Goal: Information Seeking & Learning: Learn about a topic

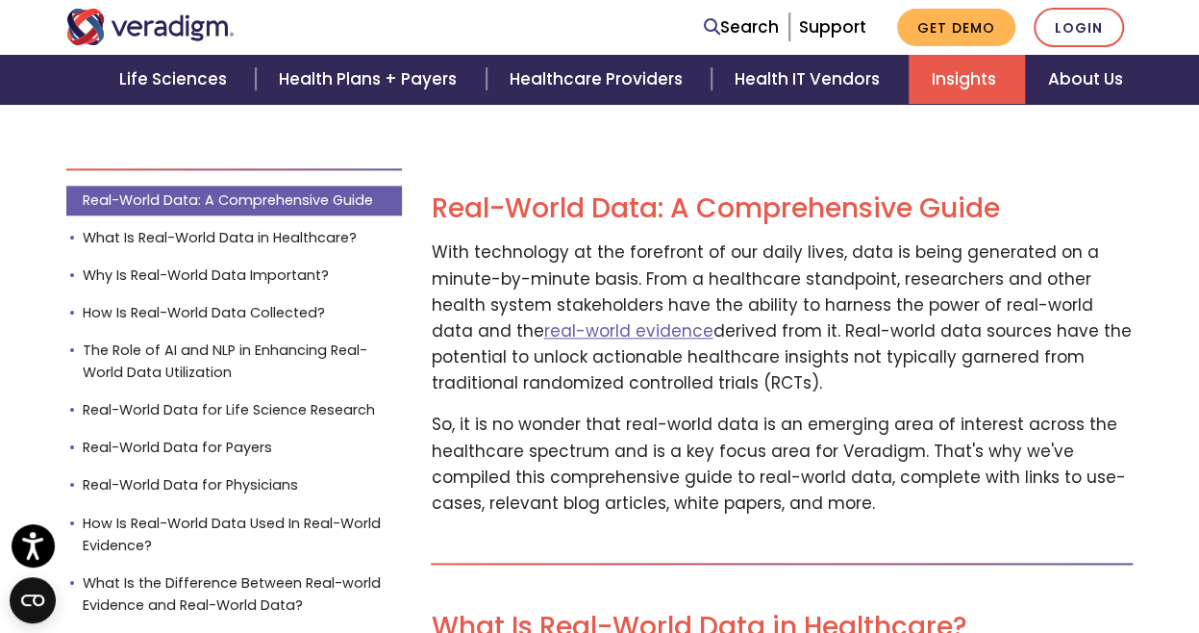
scroll to position [952, 0]
click at [544, 331] on link "real-world evidence" at bounding box center [627, 329] width 169 height 23
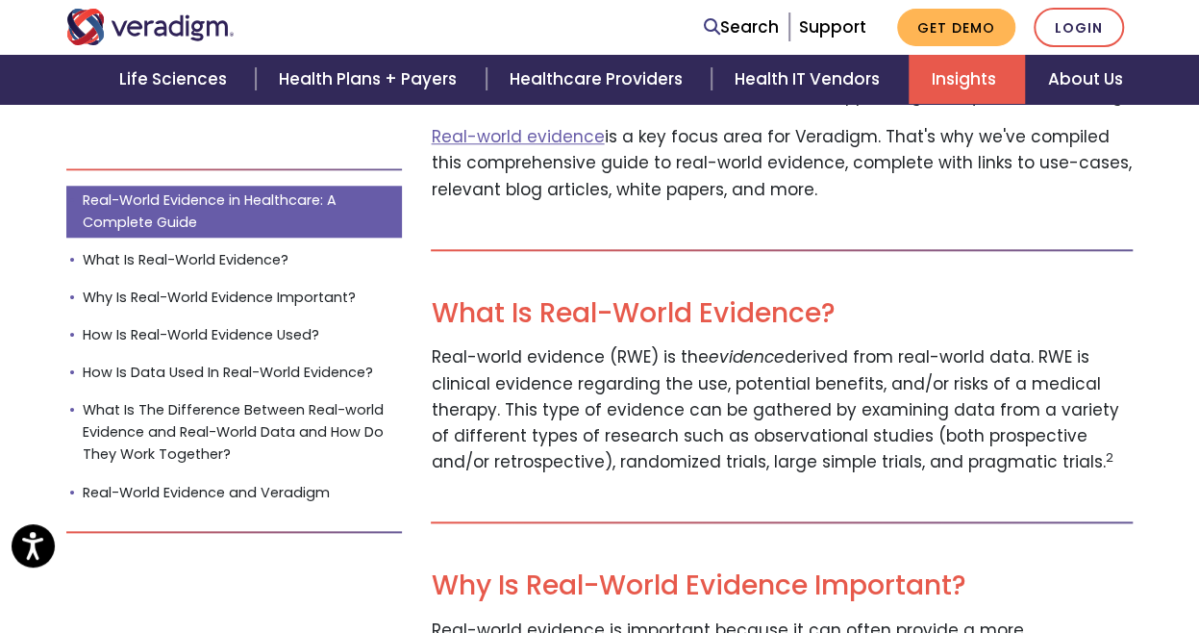
scroll to position [828, 0]
drag, startPoint x: 704, startPoint y: 401, endPoint x: 808, endPoint y: 401, distance: 103.9
click at [808, 401] on p "Real-world evidence (RWE) is the evidence derived from real-world data. RWE is …" at bounding box center [782, 408] width 702 height 131
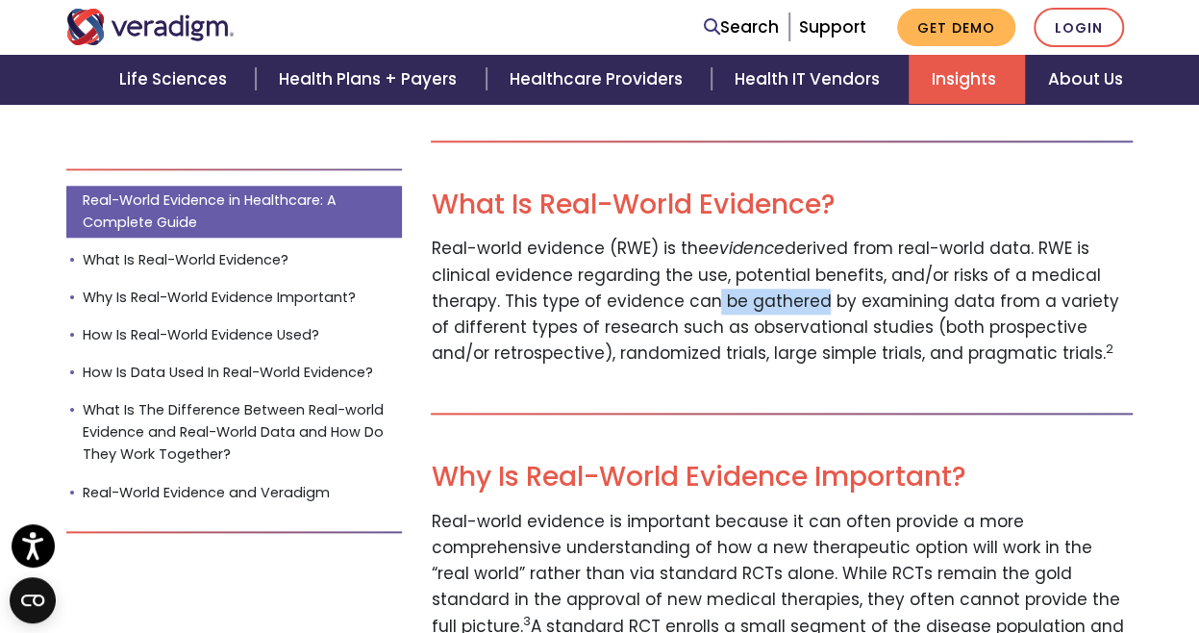
scroll to position [940, 0]
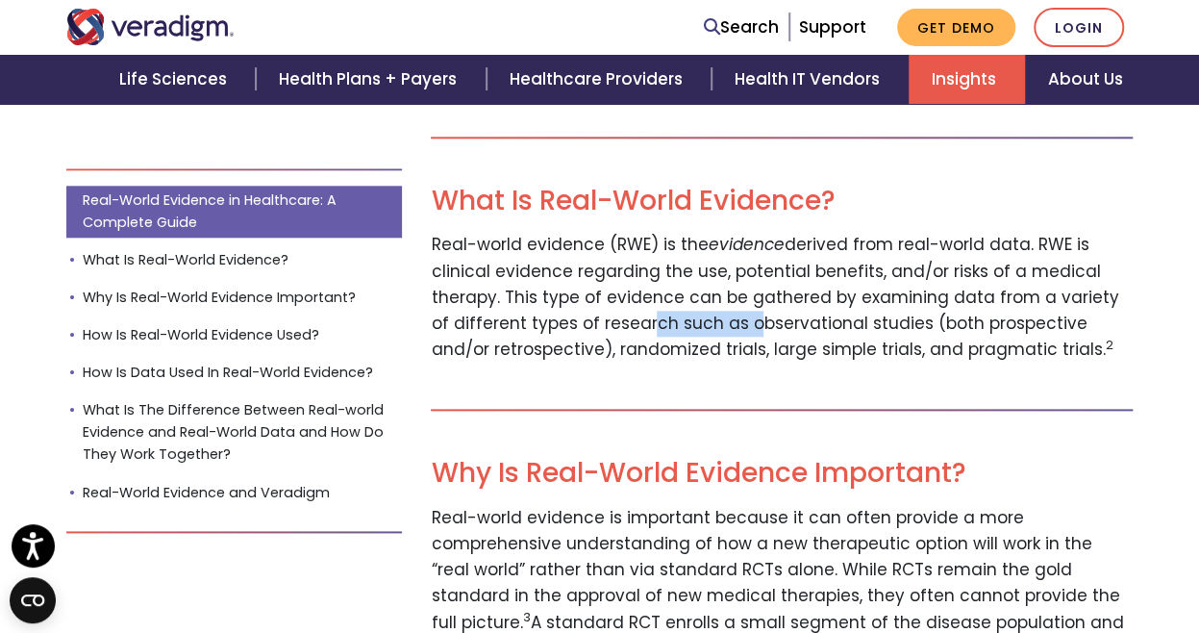
drag, startPoint x: 617, startPoint y: 329, endPoint x: 719, endPoint y: 324, distance: 102.0
click at [719, 324] on p "Real-world evidence (RWE) is the evidence derived from real-world data. RWE is …" at bounding box center [782, 297] width 702 height 131
click at [747, 323] on p "Real-world evidence (RWE) is the evidence derived from real-world data. RWE is …" at bounding box center [782, 297] width 702 height 131
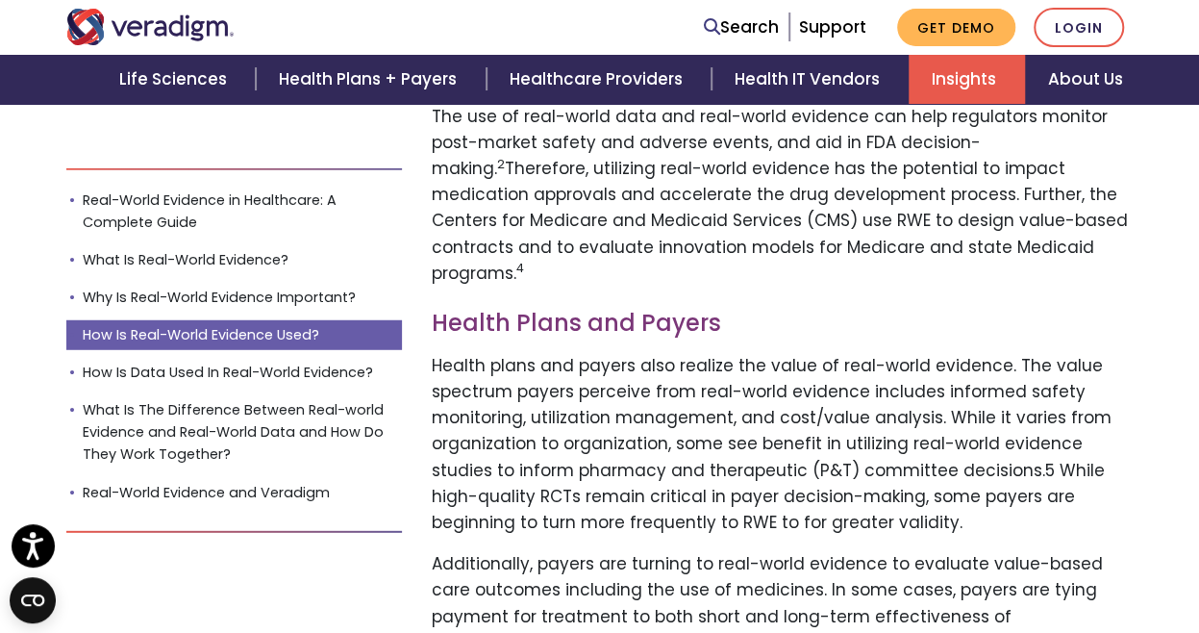
scroll to position [2458, 0]
